Goal: Task Accomplishment & Management: Manage account settings

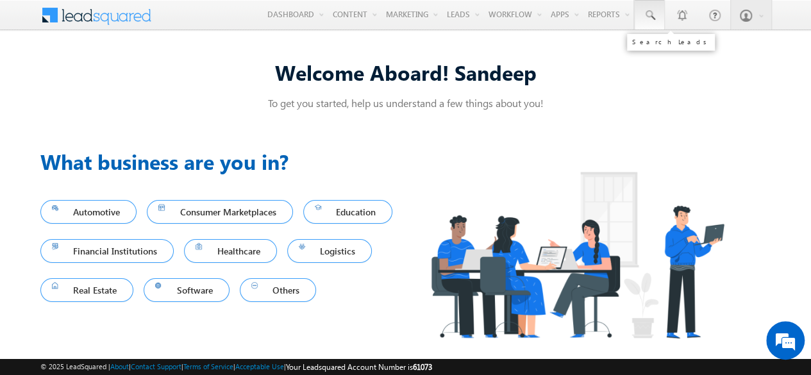
click at [656, 12] on link at bounding box center [649, 14] width 31 height 29
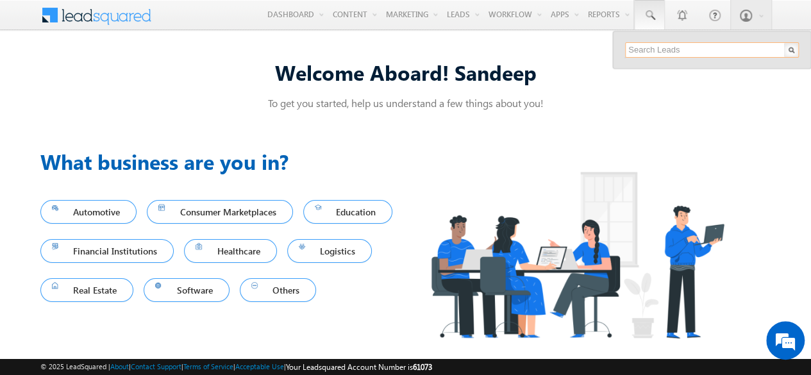
click at [685, 43] on input "text" at bounding box center [712, 49] width 174 height 15
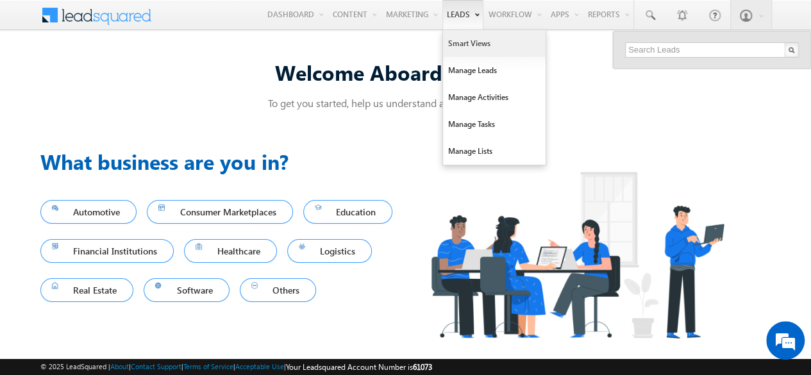
click at [468, 50] on link "Smart Views" at bounding box center [494, 43] width 103 height 27
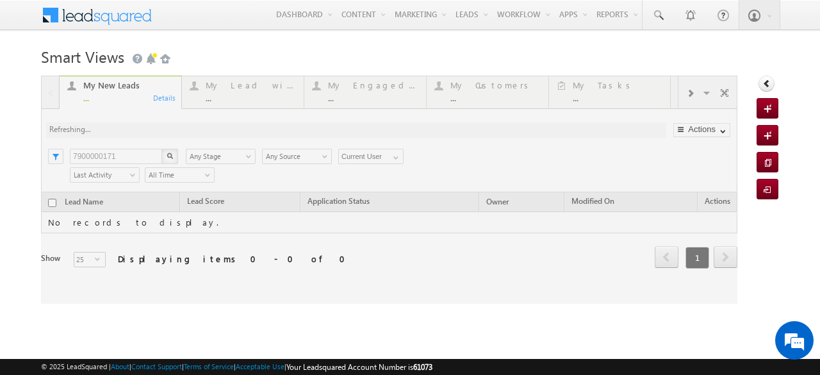
click at [112, 152] on div at bounding box center [389, 190] width 697 height 228
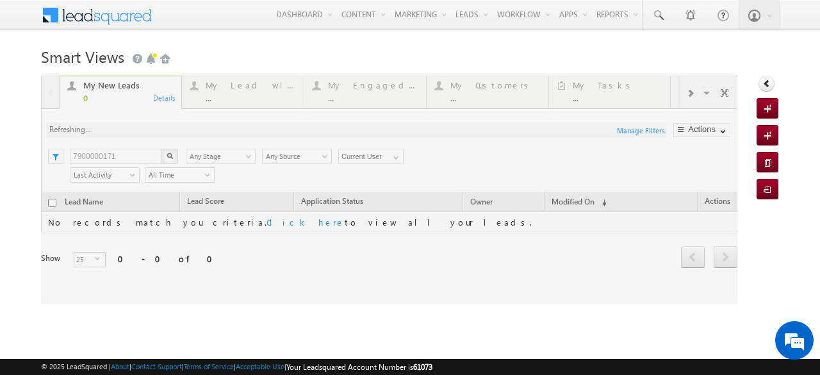
click at [112, 152] on div at bounding box center [389, 190] width 697 height 228
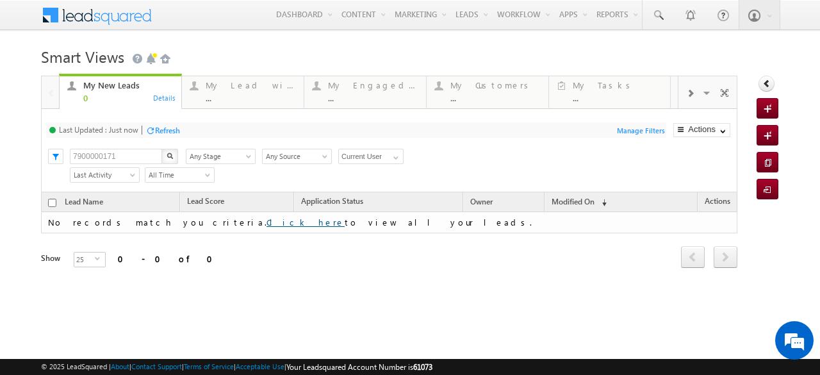
click at [267, 219] on link "Click here" at bounding box center [306, 222] width 78 height 11
click at [162, 122] on div "Last Updated : Just now Refresh Refreshing..." at bounding box center [356, 129] width 620 height 15
click at [167, 135] on div "Refresh" at bounding box center [167, 131] width 25 height 10
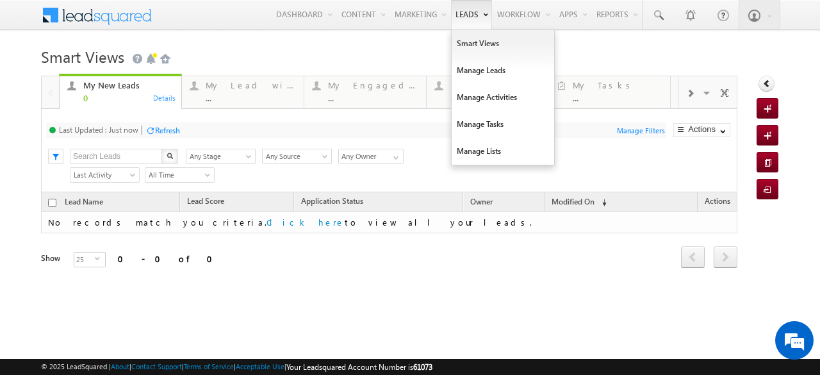
click at [458, 15] on link "Leads" at bounding box center [471, 14] width 41 height 29
click at [468, 78] on link "Manage Leads" at bounding box center [503, 70] width 103 height 27
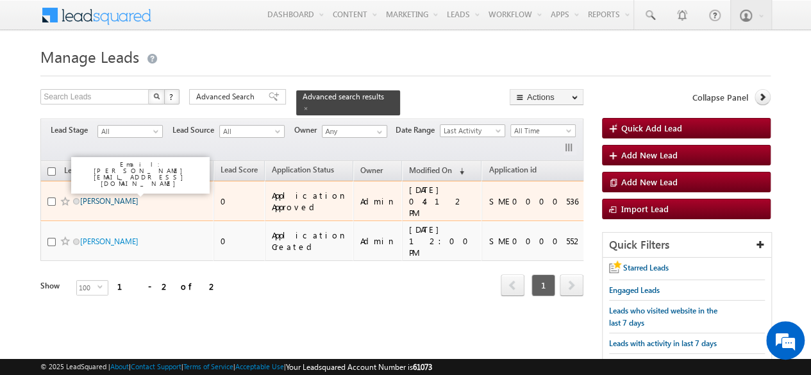
click at [112, 196] on link "JAGANBHAI JANYABHAI BHOYA" at bounding box center [109, 201] width 58 height 10
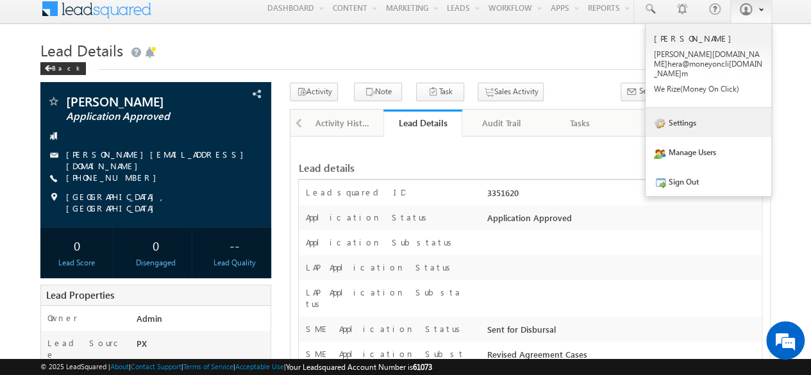
click at [675, 108] on link "Settings" at bounding box center [708, 122] width 126 height 29
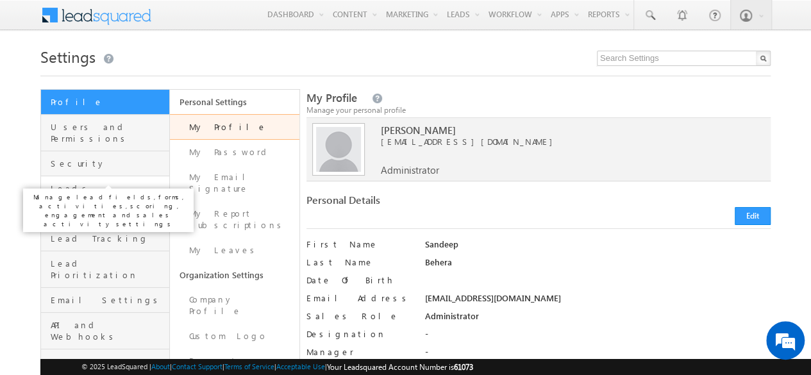
click at [72, 183] on span "Leads" at bounding box center [108, 189] width 115 height 12
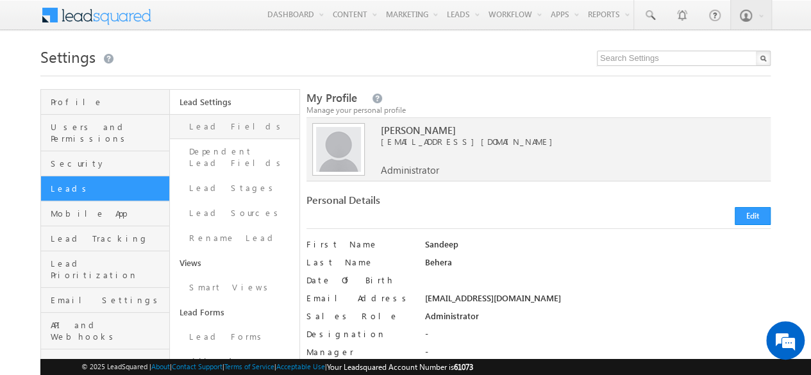
click at [249, 131] on link "Lead Fields" at bounding box center [234, 126] width 129 height 25
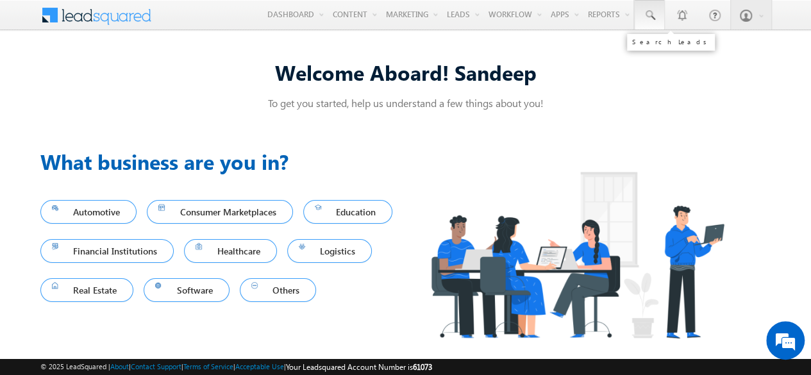
click at [654, 12] on span at bounding box center [649, 15] width 13 height 13
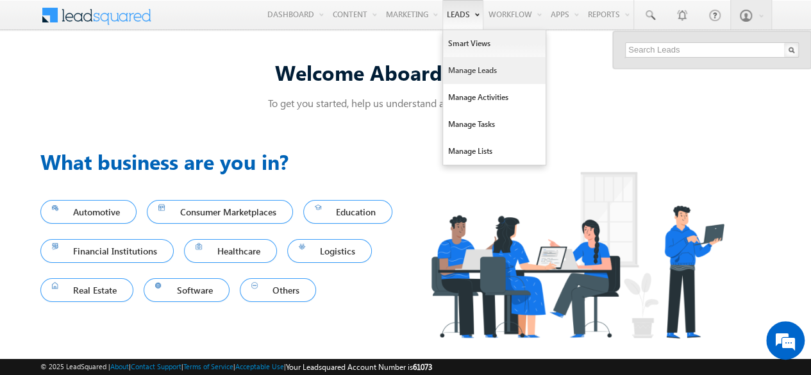
click at [464, 65] on link "Manage Leads" at bounding box center [494, 70] width 103 height 27
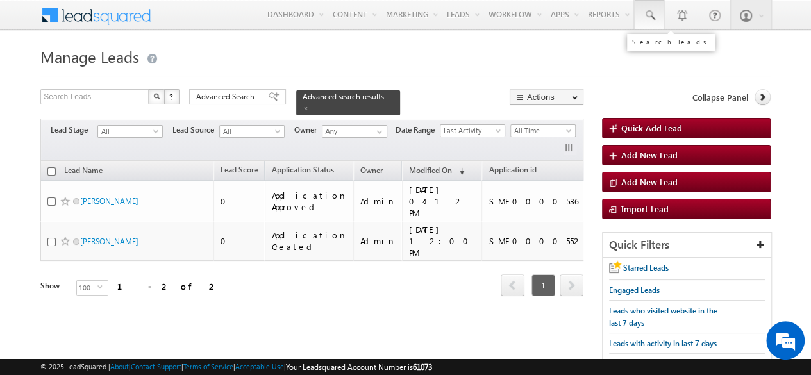
click at [654, 16] on span at bounding box center [649, 15] width 13 height 13
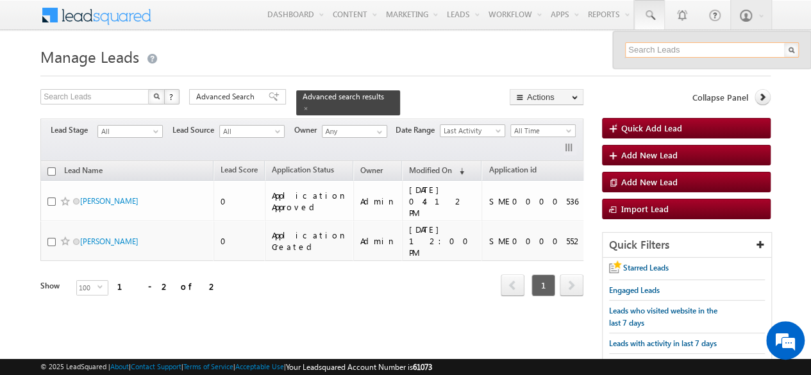
click at [679, 44] on input "text" at bounding box center [712, 49] width 174 height 15
click at [693, 47] on input "text" at bounding box center [712, 49] width 174 height 15
paste input "SBL0010154"
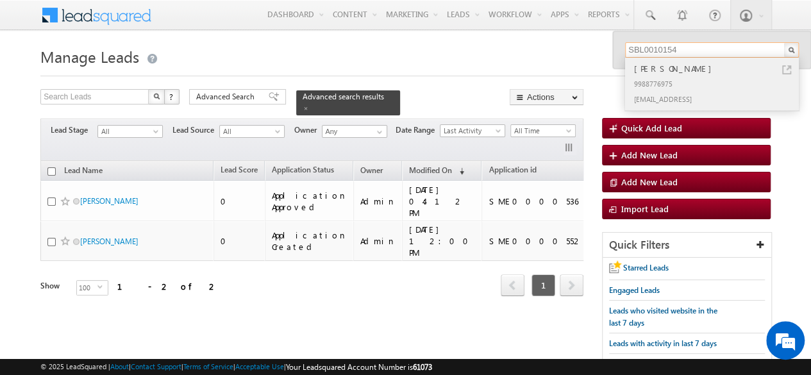
type input "SBL0010154"
click at [695, 76] on div "9988776975" at bounding box center [717, 83] width 172 height 15
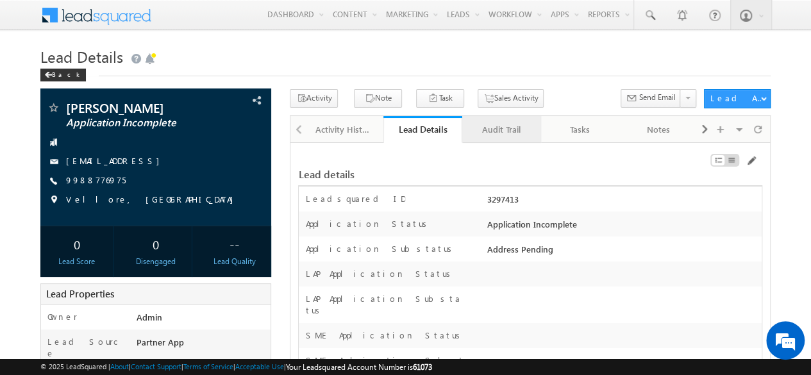
click at [495, 120] on link "Audit Trail" at bounding box center [501, 129] width 79 height 27
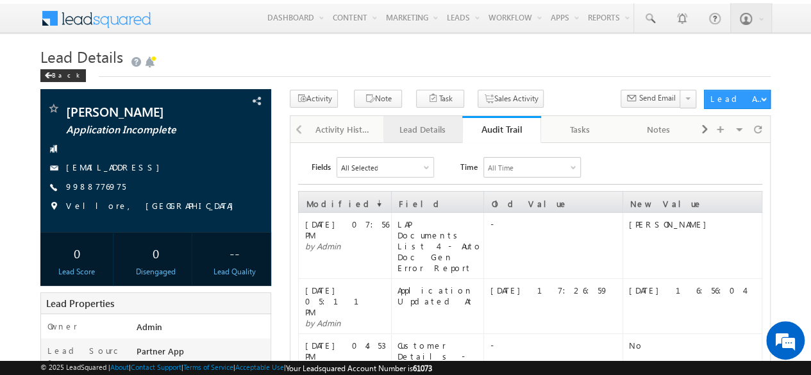
click at [410, 130] on div "Lead Details" at bounding box center [422, 129] width 57 height 15
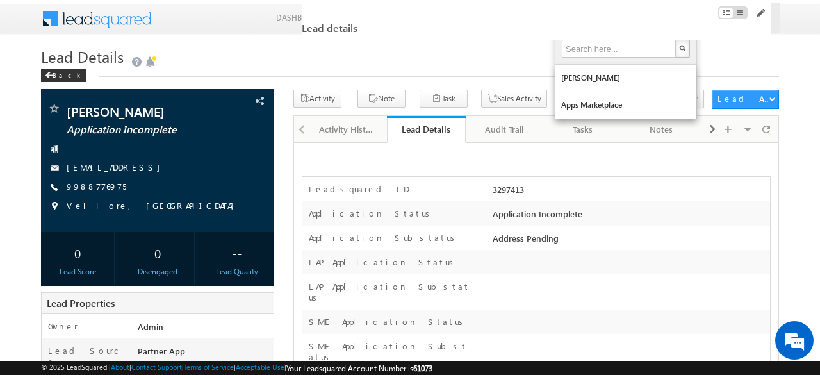
scroll to position [5821, 0]
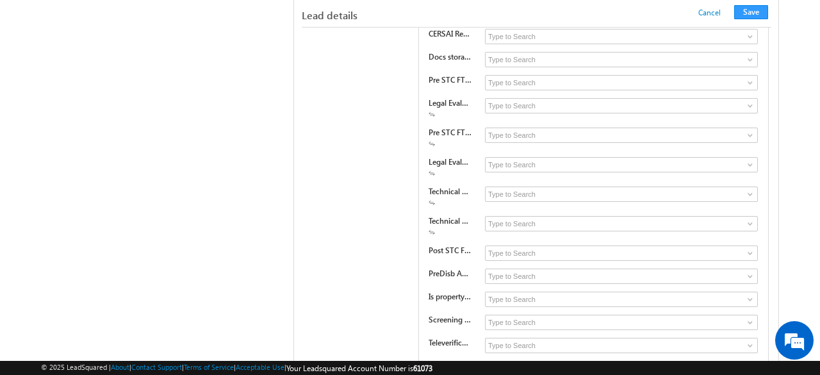
scroll to position [3515, 0]
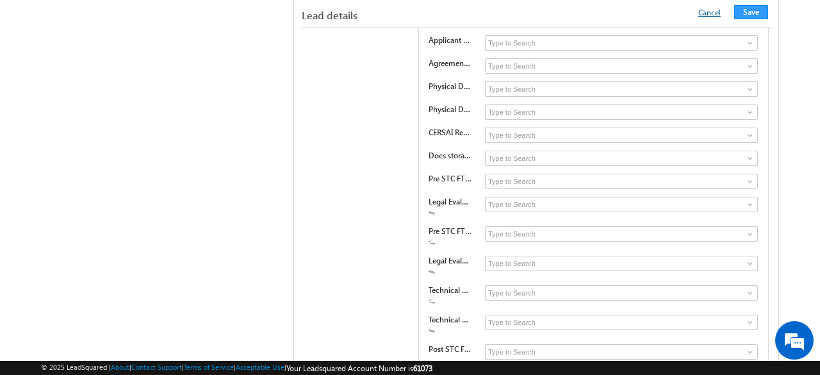
click at [708, 14] on link "Cancel" at bounding box center [710, 13] width 22 height 10
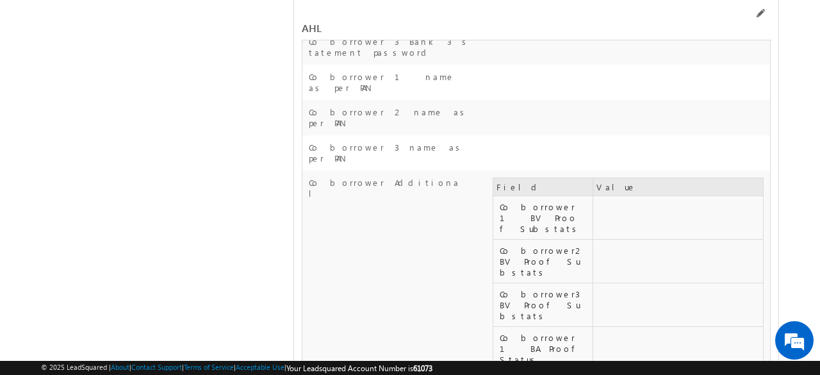
scroll to position [29650, 0]
click at [756, 12] on span at bounding box center [760, 13] width 10 height 10
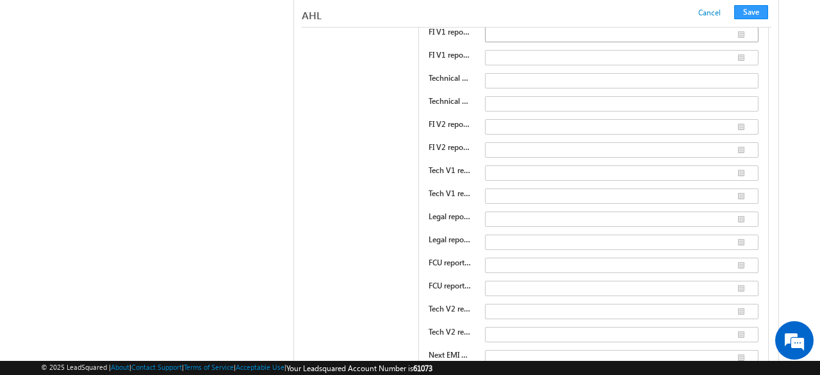
scroll to position [26535, 0]
click at [582, 372] on input at bounding box center [622, 379] width 274 height 15
type input "f"
type input "Mogale Law"
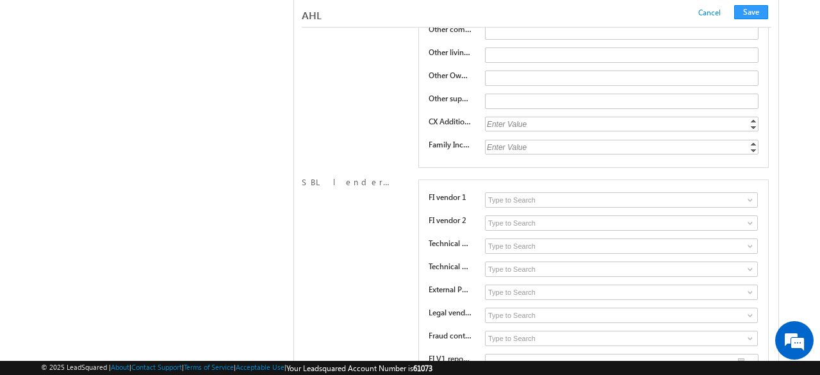
scroll to position [26202, 0]
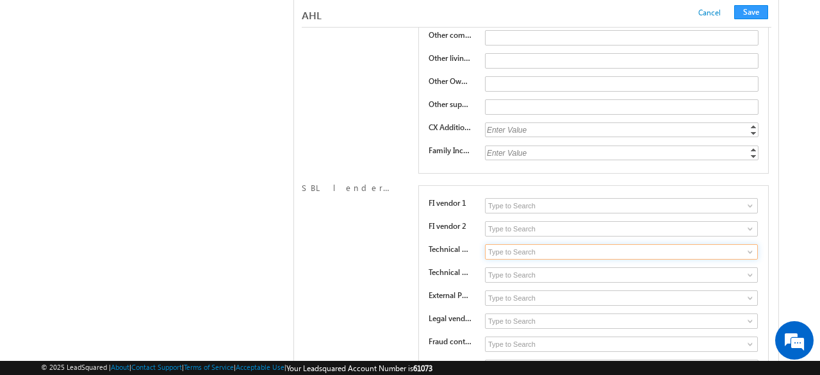
click at [573, 244] on input at bounding box center [622, 251] width 274 height 15
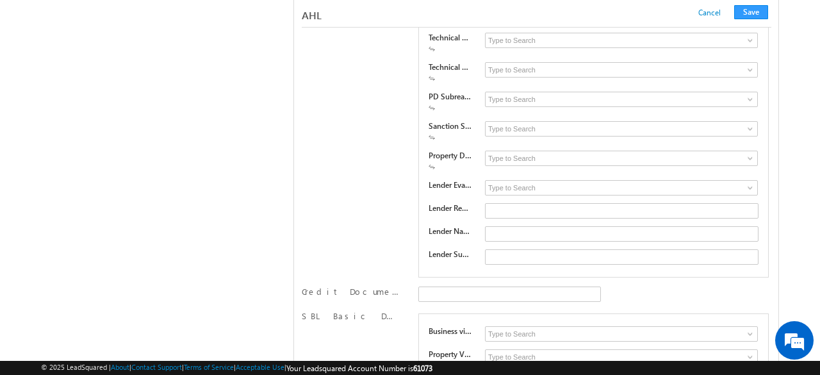
scroll to position [24170, 0]
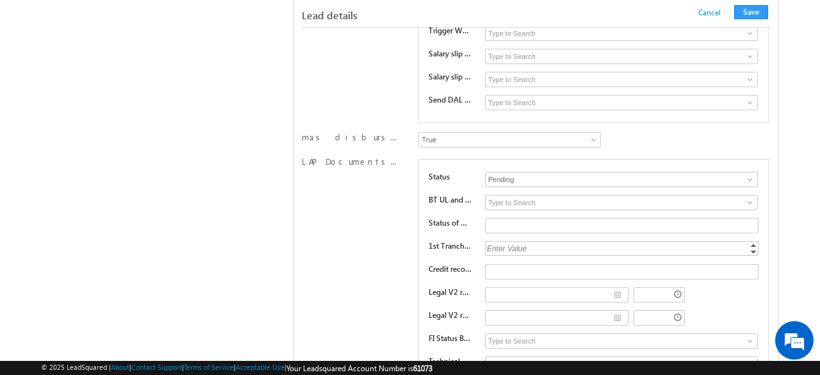
click at [522, 241] on div "Enter Value" at bounding box center [623, 248] width 276 height 15
click at [522, 241] on input "text" at bounding box center [622, 248] width 274 height 15
type input "3"
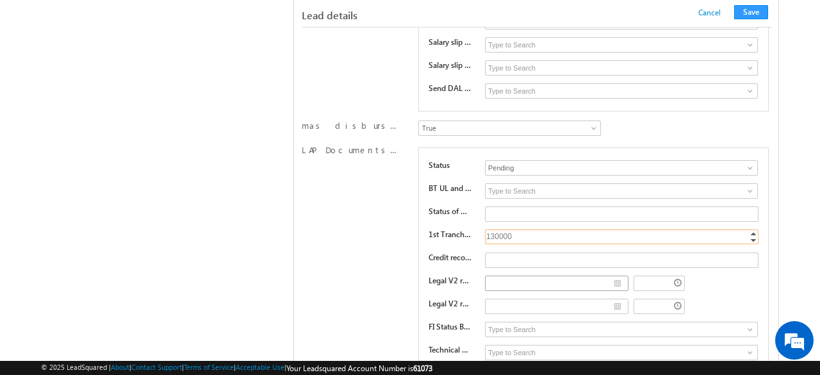
type input "130000"
click at [754, 12] on button "Save" at bounding box center [751, 12] width 34 height 14
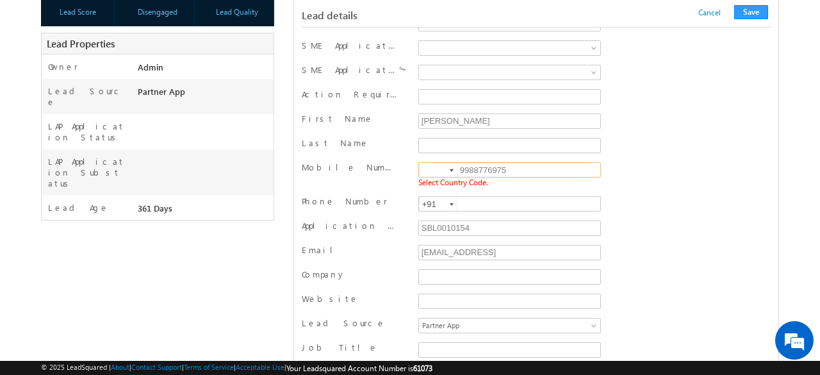
scroll to position [276, 0]
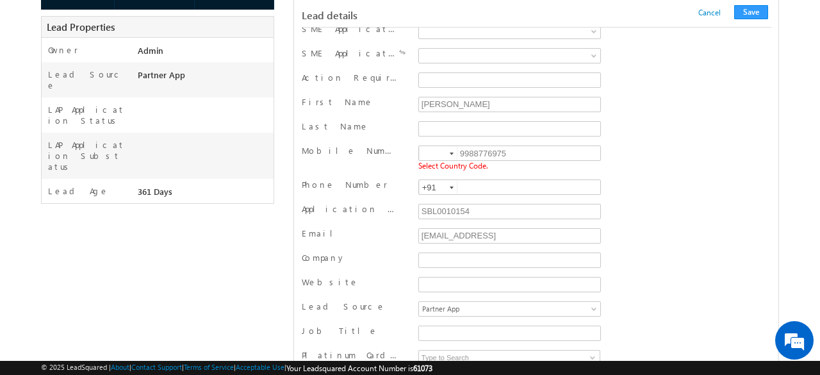
click at [450, 153] on div at bounding box center [452, 154] width 4 height 3
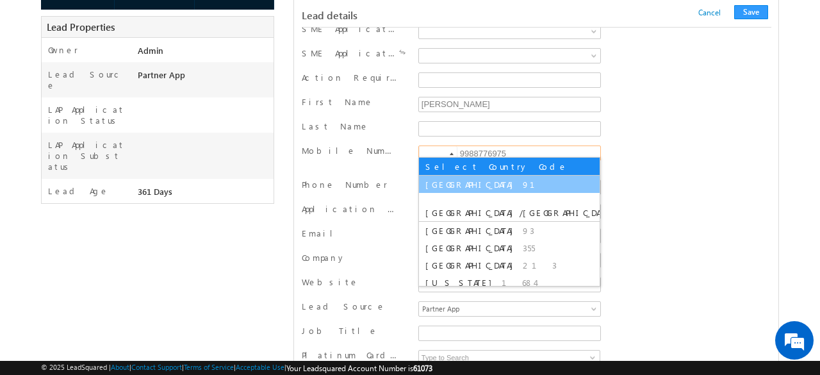
click at [523, 179] on span "91" at bounding box center [537, 184] width 28 height 11
type input "+91"
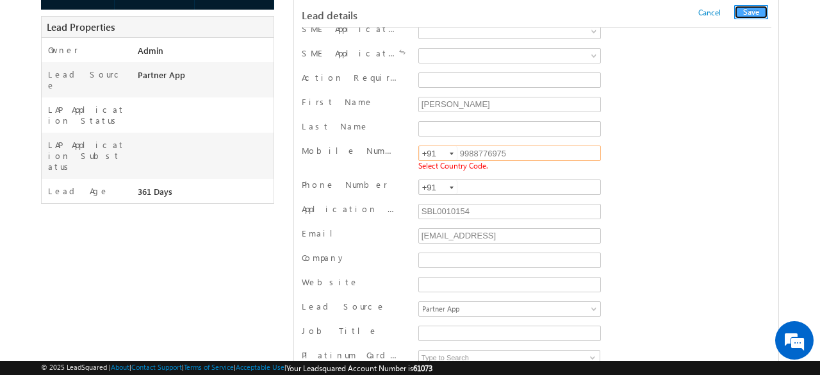
click at [763, 15] on button "Save" at bounding box center [751, 12] width 34 height 14
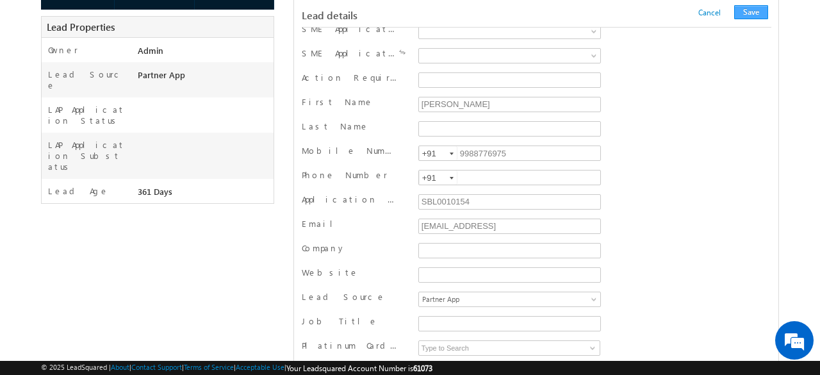
scroll to position [1284, 0]
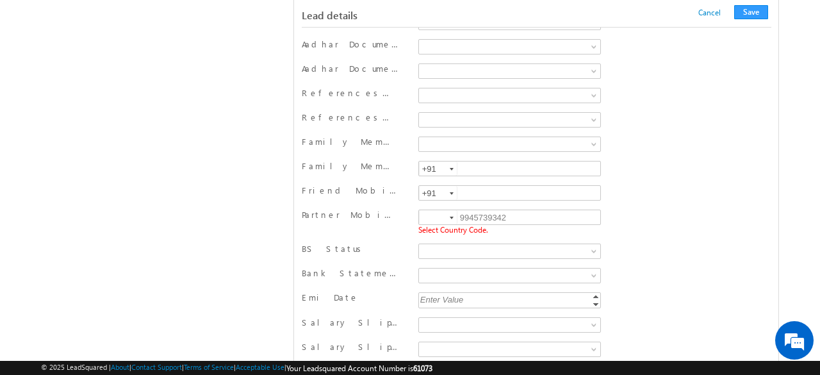
click at [450, 217] on div at bounding box center [452, 218] width 4 height 3
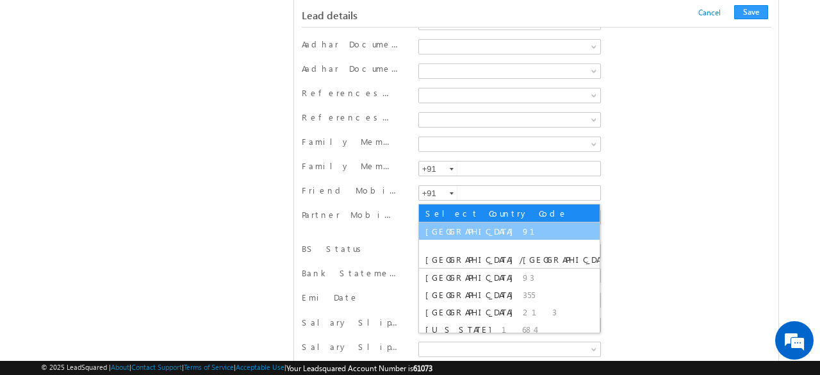
click at [523, 226] on span "91" at bounding box center [537, 231] width 28 height 11
type input "+91"
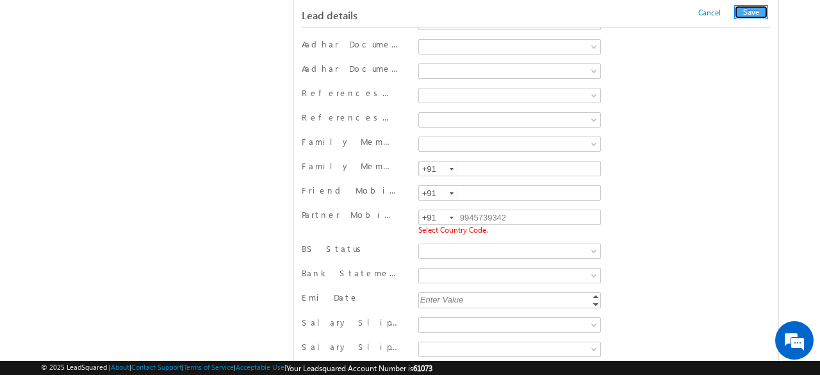
click at [755, 15] on button "Save" at bounding box center [751, 12] width 34 height 14
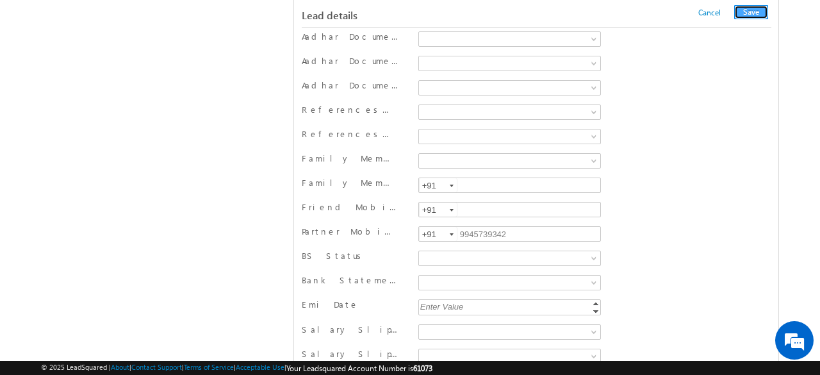
scroll to position [709, 0]
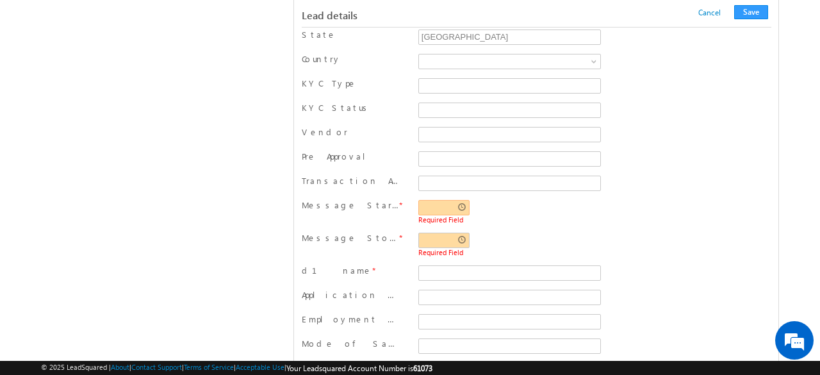
click at [448, 200] on input "text" at bounding box center [444, 207] width 51 height 15
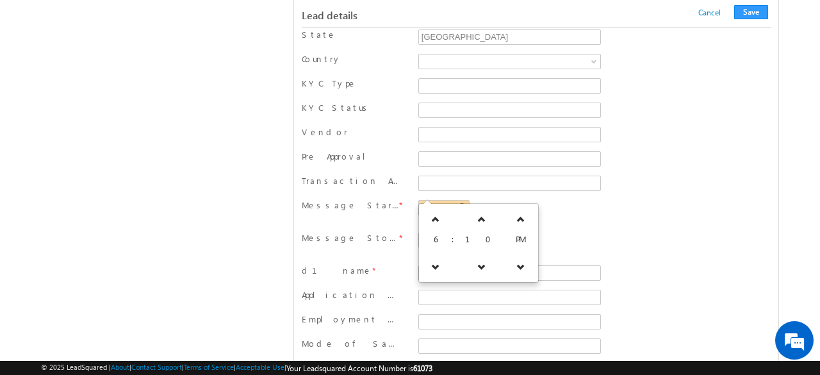
drag, startPoint x: 433, startPoint y: 238, endPoint x: 527, endPoint y: 229, distance: 94.6
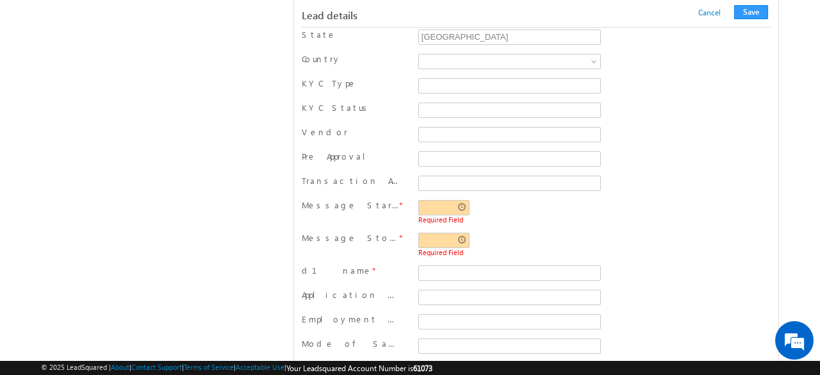
click at [527, 233] on div "Required Field" at bounding box center [510, 245] width 182 height 24
click at [460, 233] on input "text" at bounding box center [444, 240] width 51 height 15
click at [438, 270] on td "6" at bounding box center [436, 276] width 29 height 22
drag, startPoint x: 486, startPoint y: 272, endPoint x: 505, endPoint y: 276, distance: 19.6
click at [505, 276] on tr "6 : 10 PM" at bounding box center [479, 276] width 114 height 22
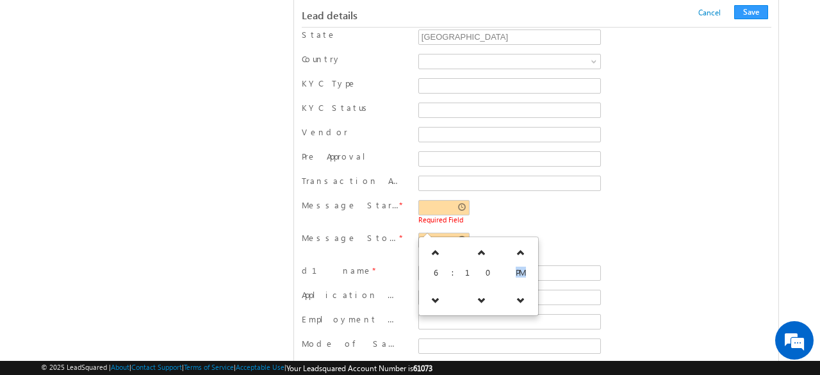
click at [516, 276] on span "PM" at bounding box center [521, 272] width 10 height 11
click at [511, 274] on td "PM" at bounding box center [521, 276] width 29 height 22
click at [560, 233] on div "Required Field" at bounding box center [510, 245] width 182 height 24
click at [431, 200] on input "text" at bounding box center [444, 207] width 51 height 15
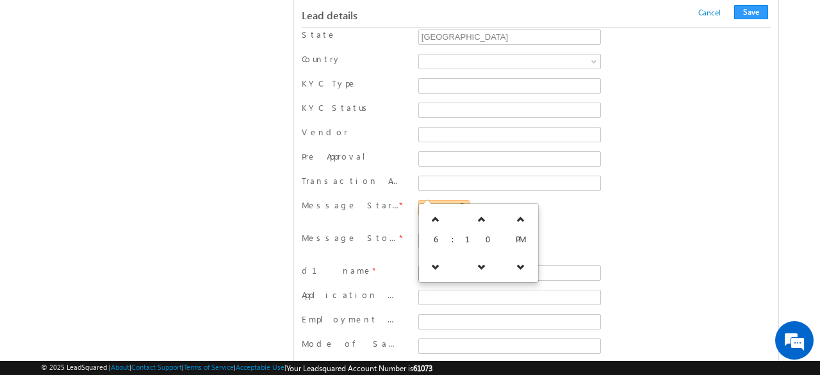
type input "w"
click at [436, 224] on link at bounding box center [436, 219] width 26 height 23
type input "07:10 PM"
click at [634, 203] on div "Message Start Time * 07:10 PM Required Field" at bounding box center [536, 213] width 469 height 28
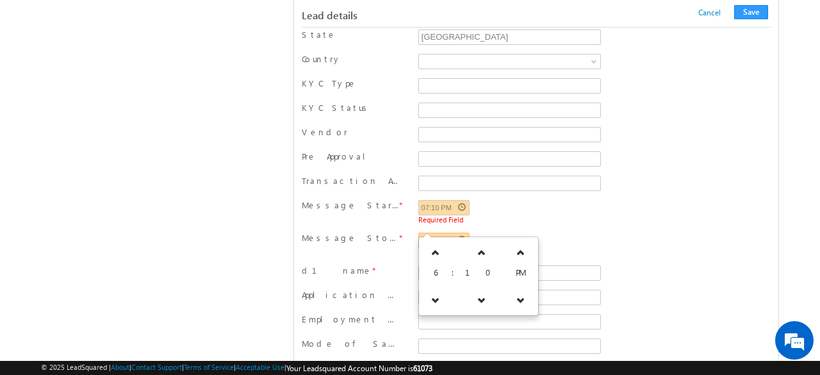
click at [431, 233] on input "text" at bounding box center [444, 240] width 51 height 15
click at [433, 253] on icon at bounding box center [435, 252] width 9 height 9
type input "07:10 PM"
click at [759, 11] on button "Save" at bounding box center [751, 12] width 34 height 14
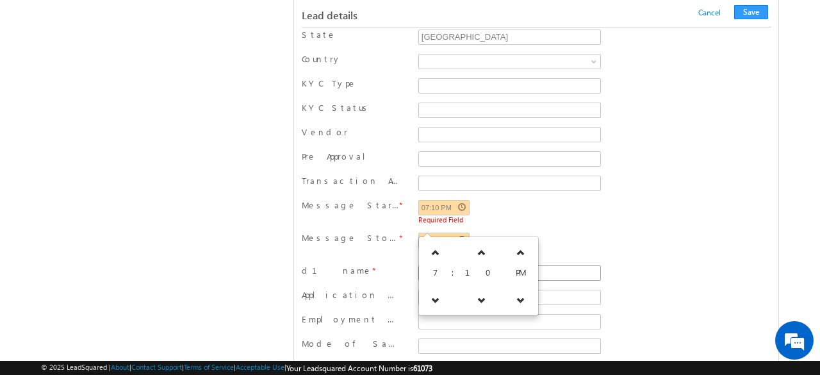
click at [686, 199] on div "Message Start Time * 07:10 PM Required Field" at bounding box center [536, 213] width 469 height 28
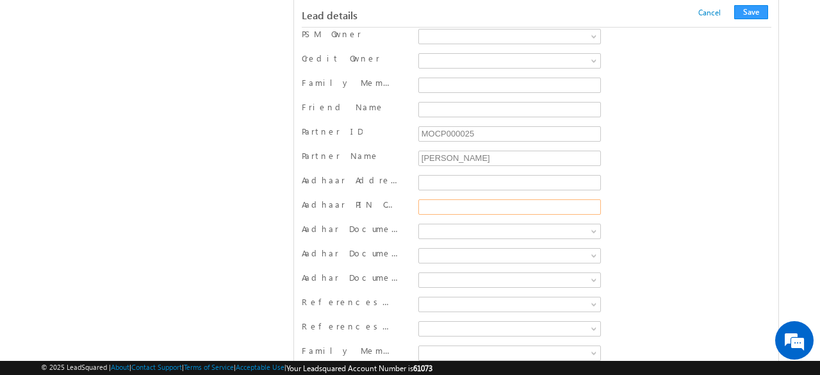
click at [473, 199] on input "Aadhaar PIN Code" at bounding box center [510, 206] width 183 height 15
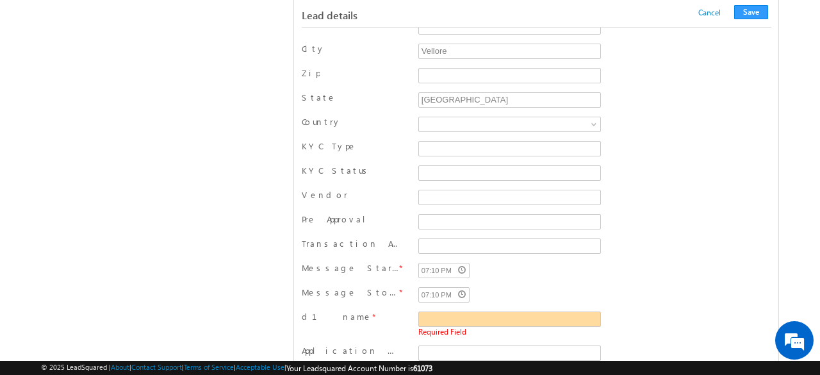
scroll to position [645, 0]
click at [435, 312] on input "d1 name" at bounding box center [510, 319] width 183 height 15
type input "test"
click at [758, 12] on button "Save" at bounding box center [751, 12] width 34 height 14
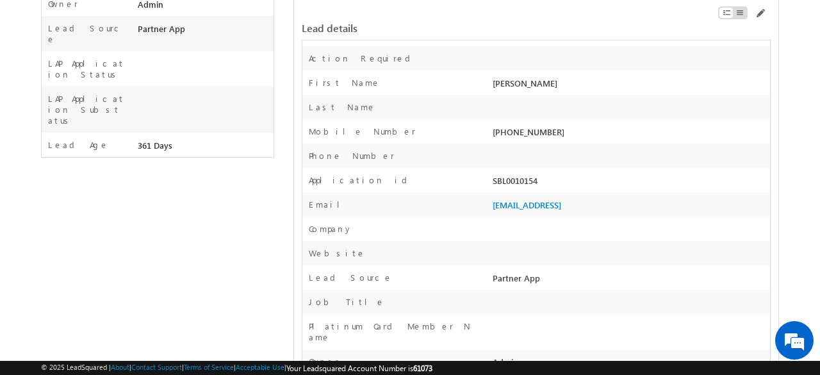
scroll to position [11809, 0]
